Goal: Book appointment/travel/reservation

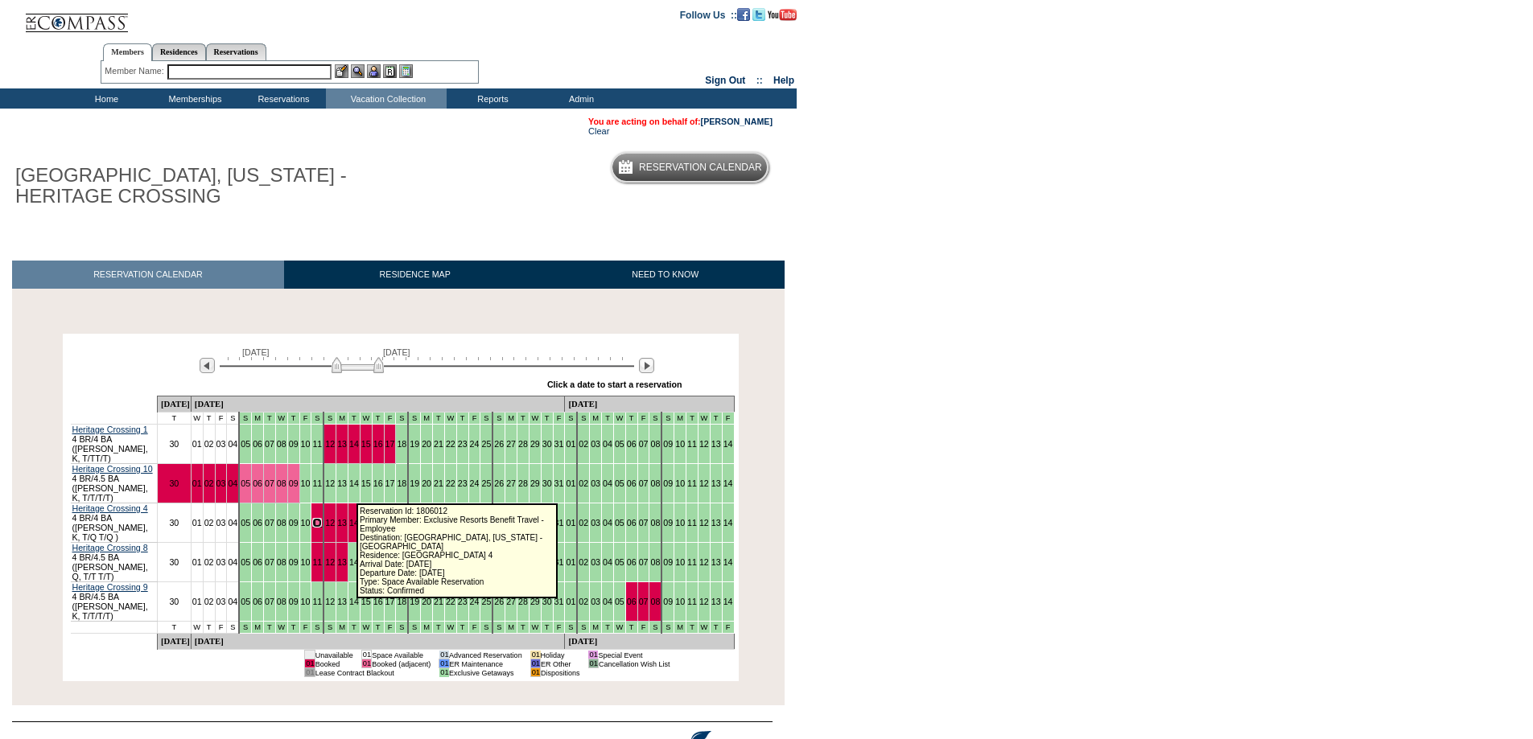
click at [322, 518] on link "11" at bounding box center [317, 523] width 10 height 10
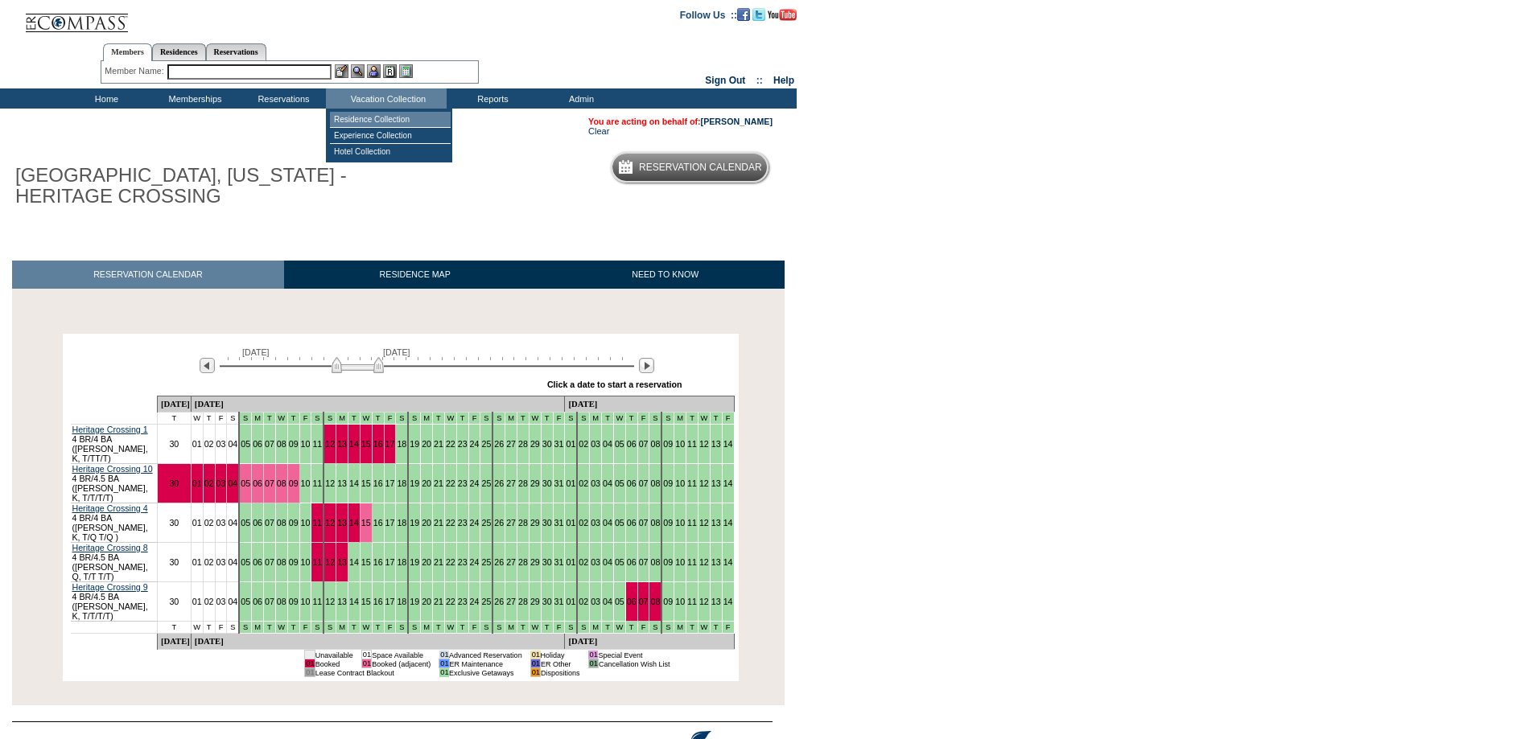
click at [401, 120] on td "Residence Collection" at bounding box center [390, 120] width 121 height 16
